Goal: Navigation & Orientation: Find specific page/section

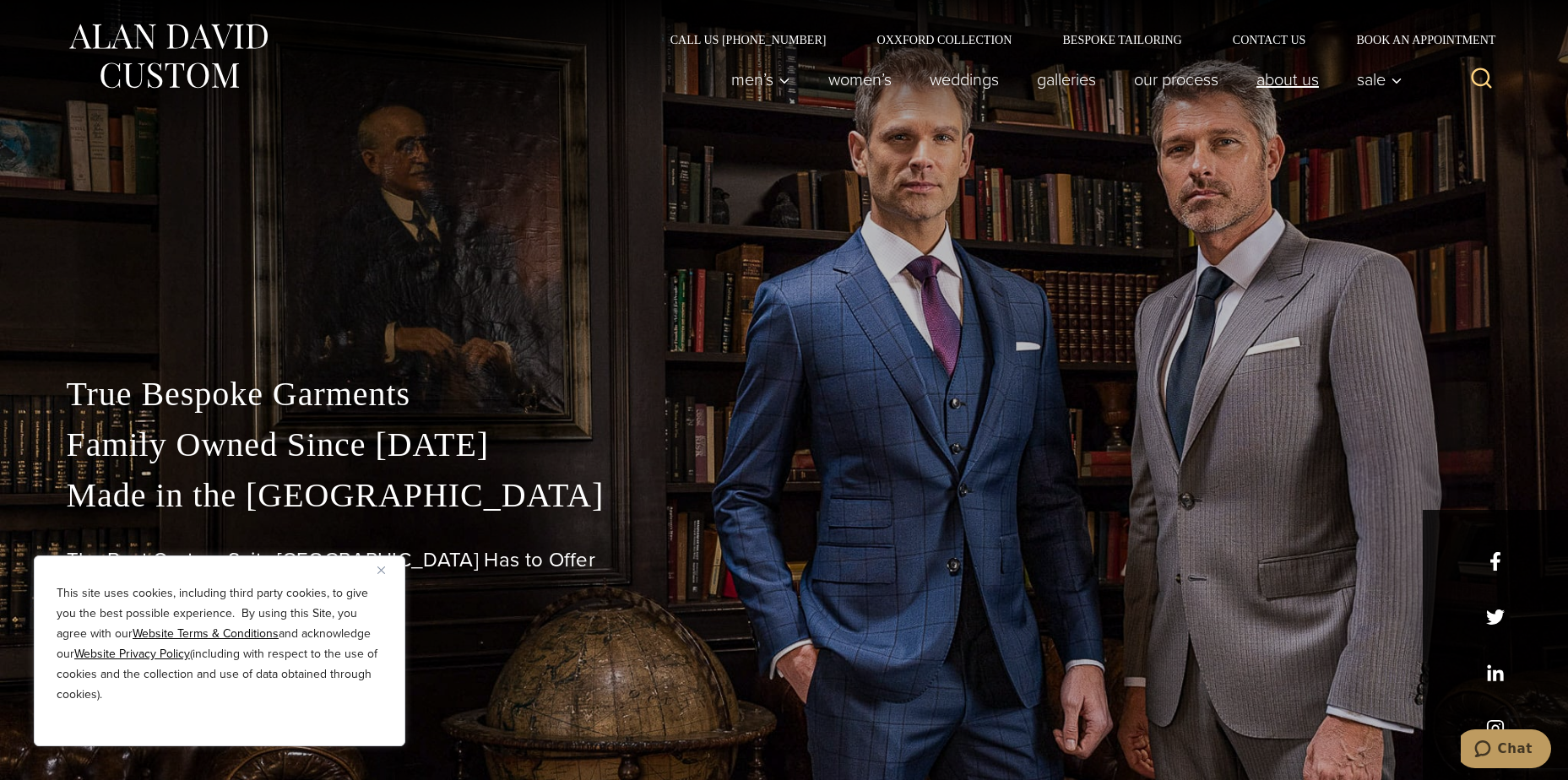
click at [1300, 81] on link "About Us" at bounding box center [1287, 79] width 100 height 33
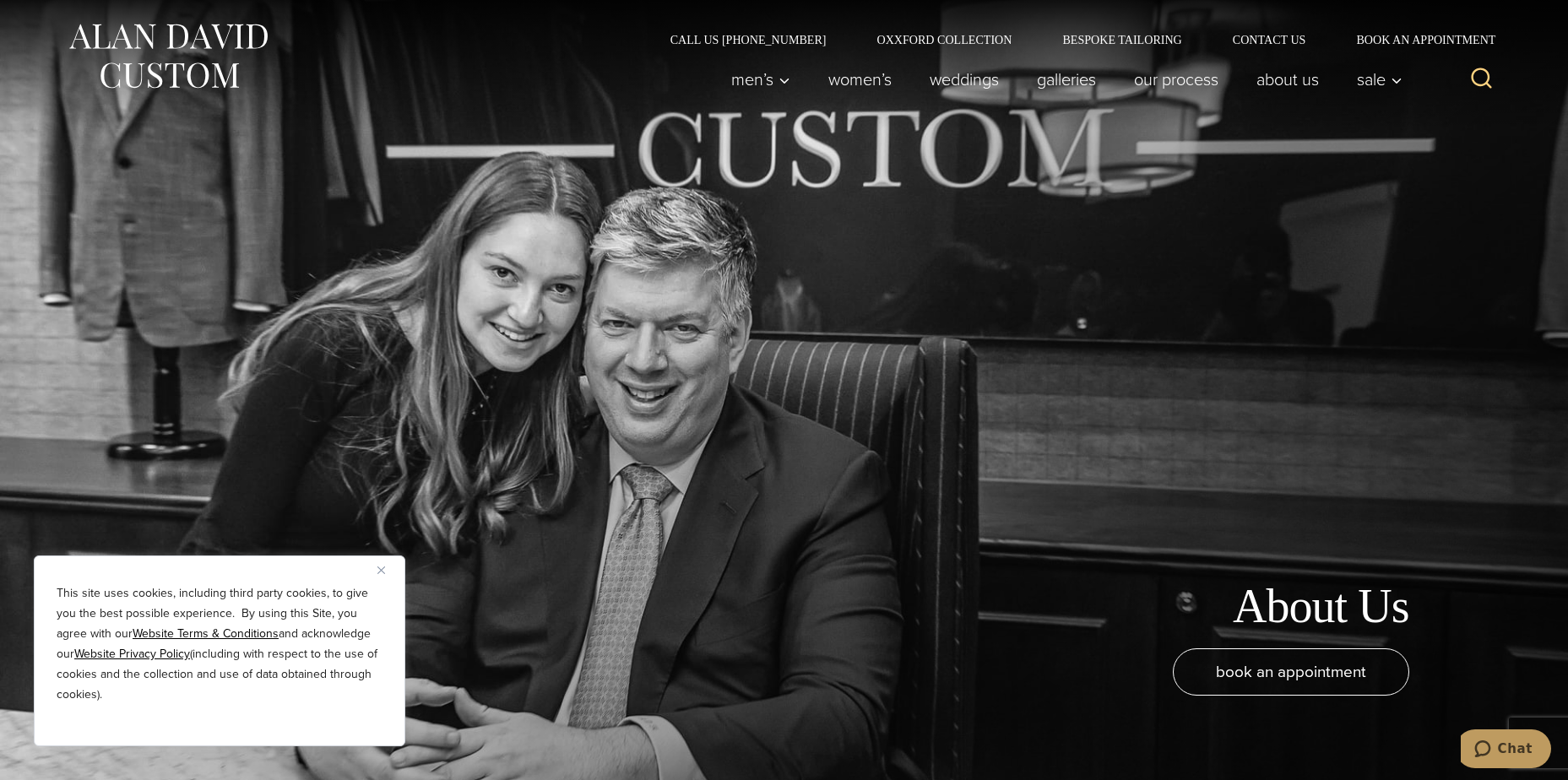
click at [384, 564] on button "Close" at bounding box center [388, 570] width 20 height 20
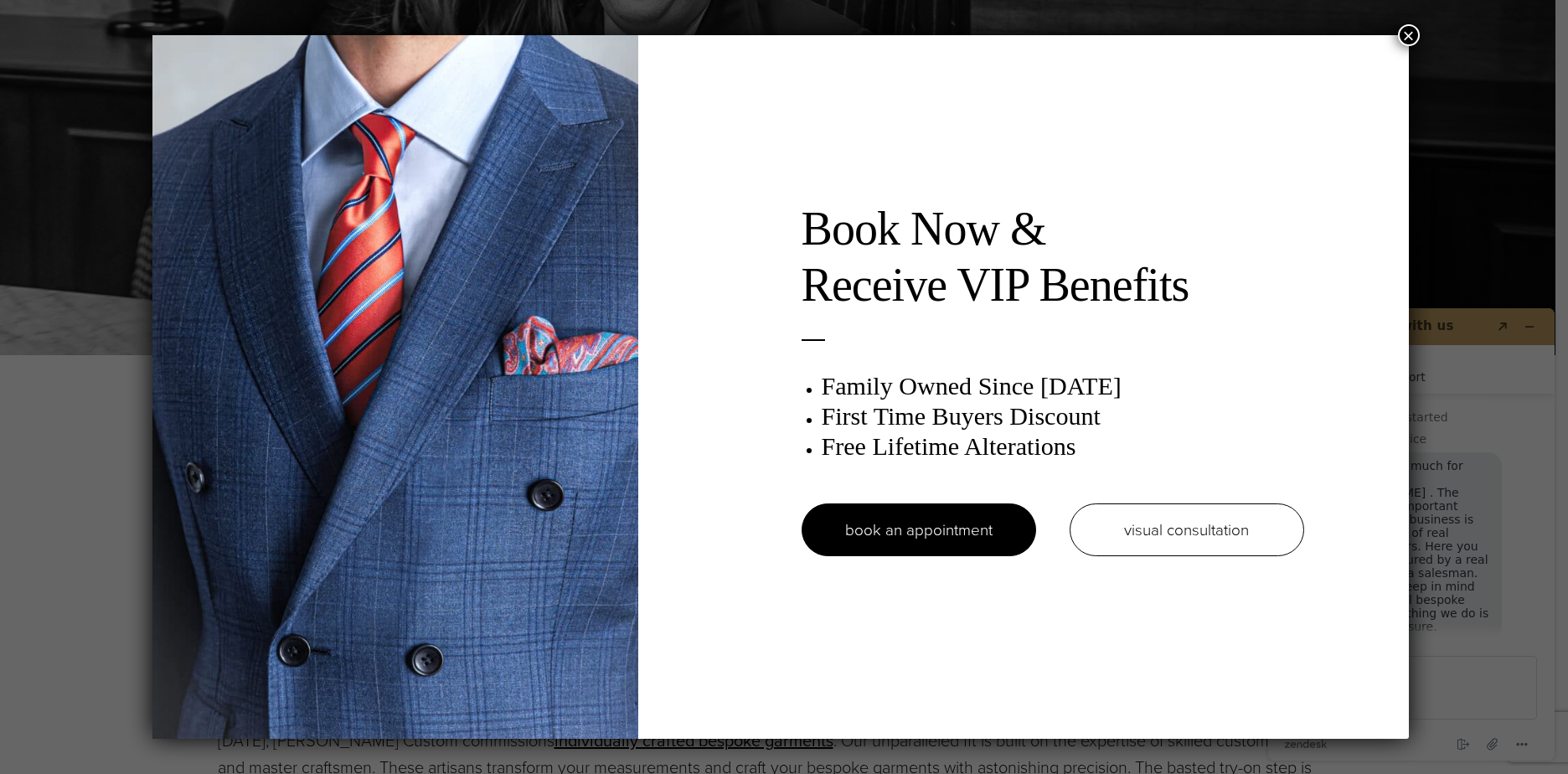
click at [1405, 37] on button "×" at bounding box center [1408, 35] width 22 height 22
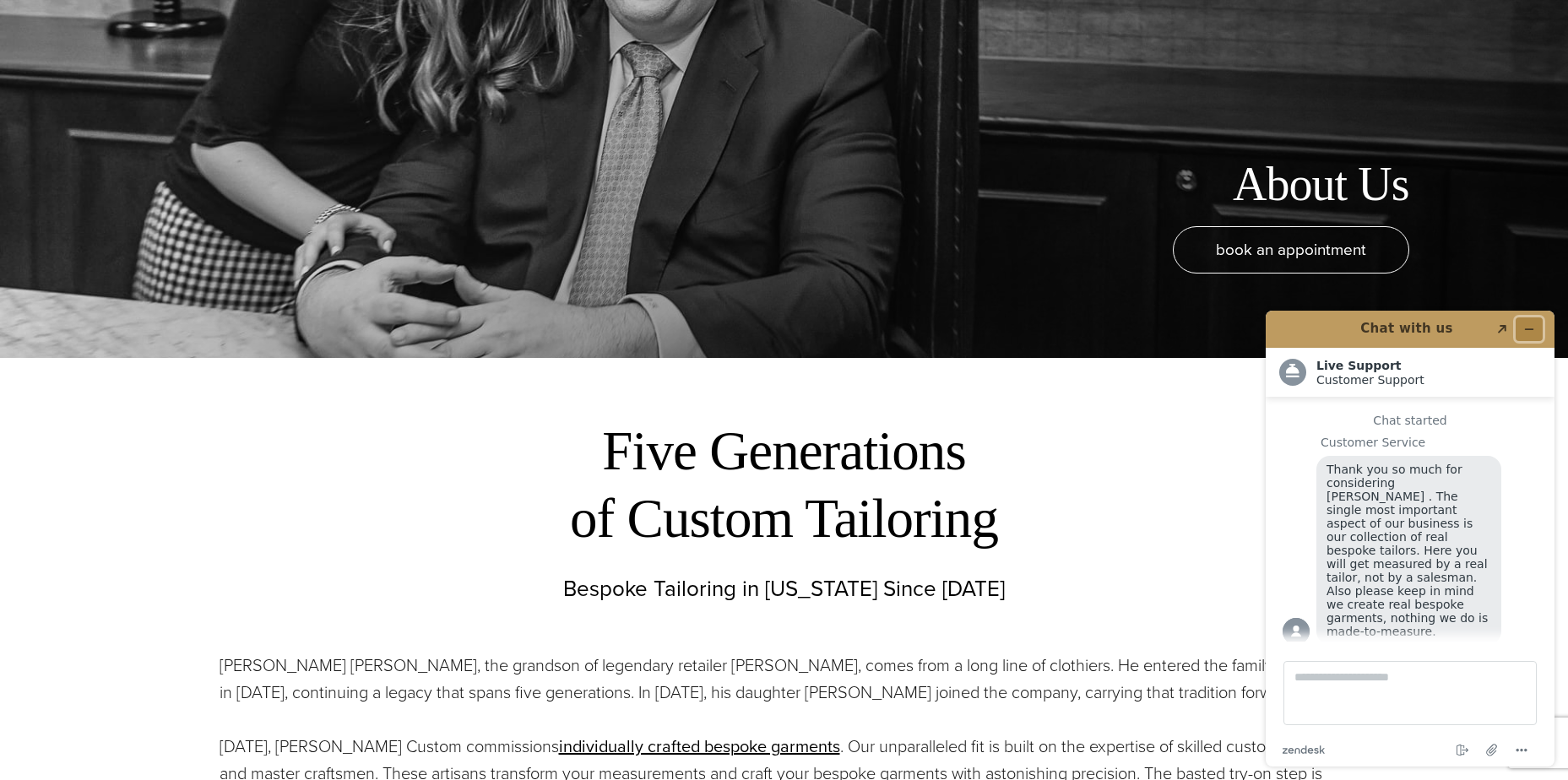
click at [1535, 324] on button "Minimize widget" at bounding box center [1529, 328] width 27 height 23
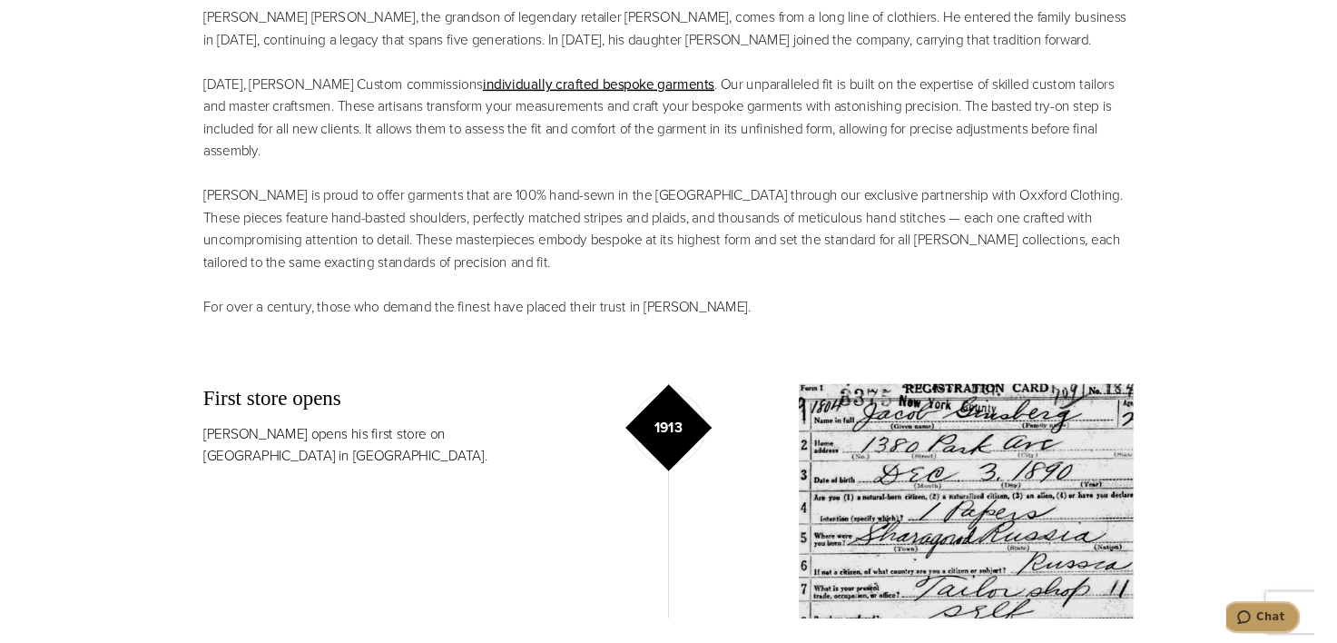
scroll to position [1180, 0]
